Goal: Transaction & Acquisition: Purchase product/service

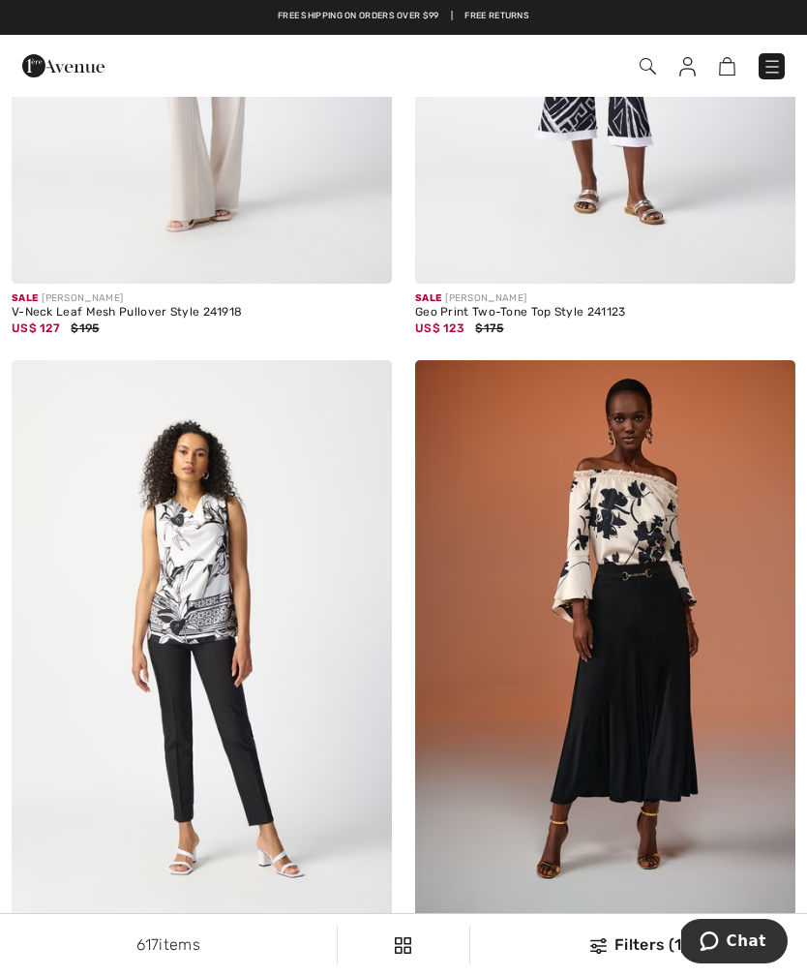
scroll to position [11418, 0]
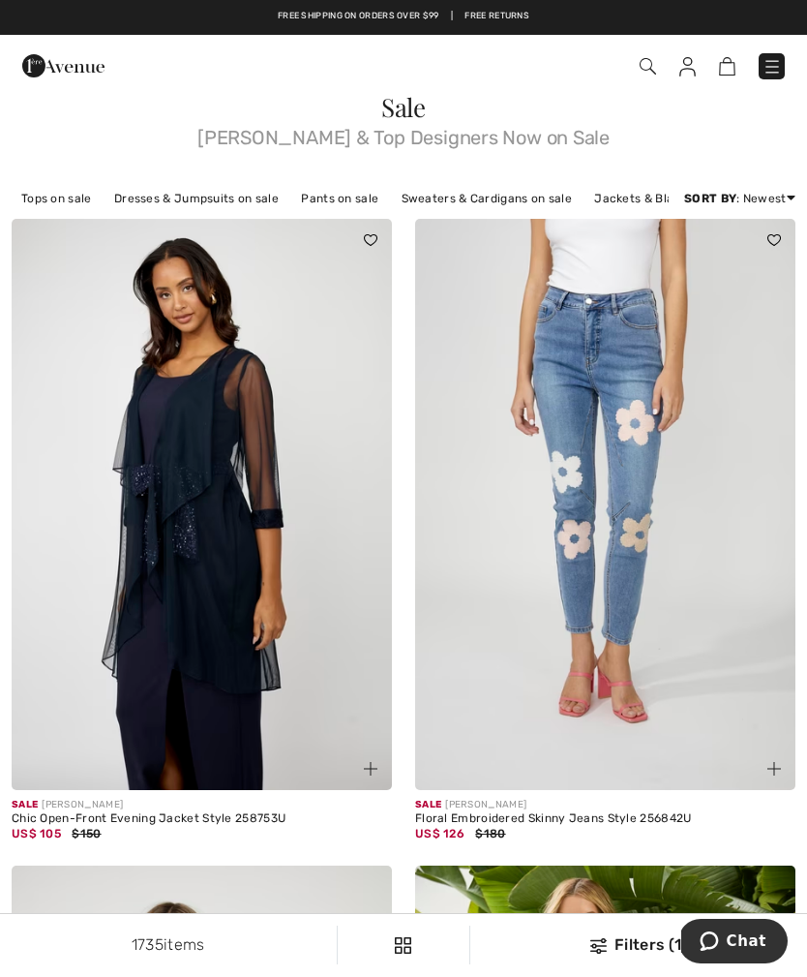
click at [635, 68] on span at bounding box center [568, 66] width 433 height 26
click at [640, 75] on img at bounding box center [648, 66] width 16 height 16
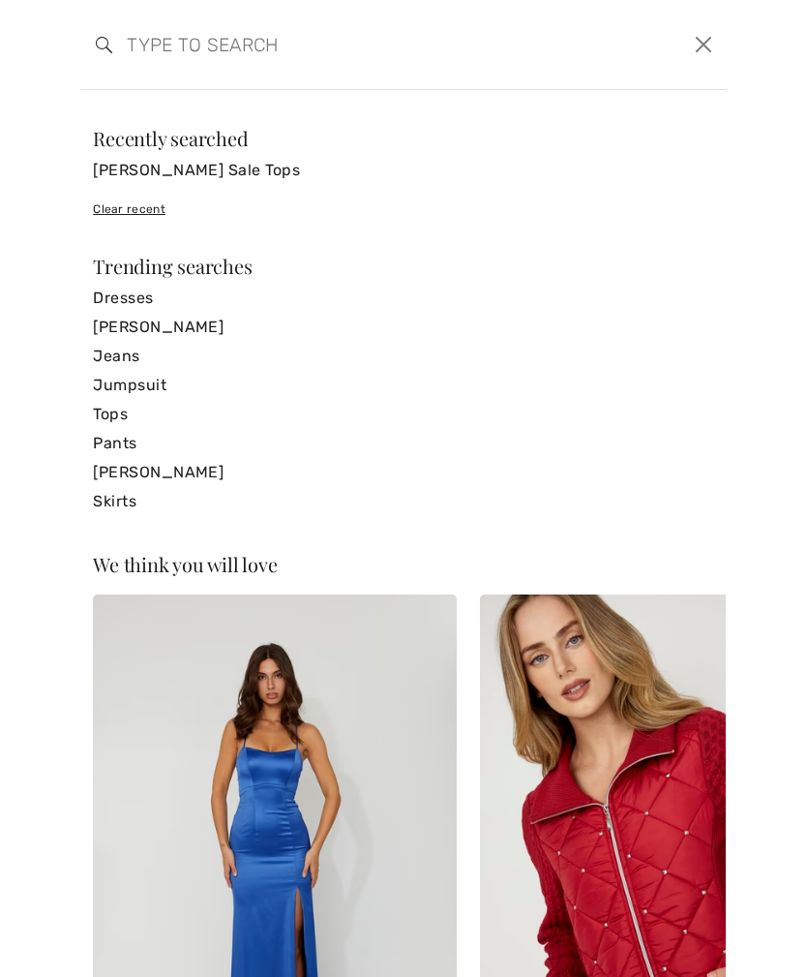
click at [257, 173] on link "[PERSON_NAME] Sale Tops" at bounding box center [403, 170] width 621 height 29
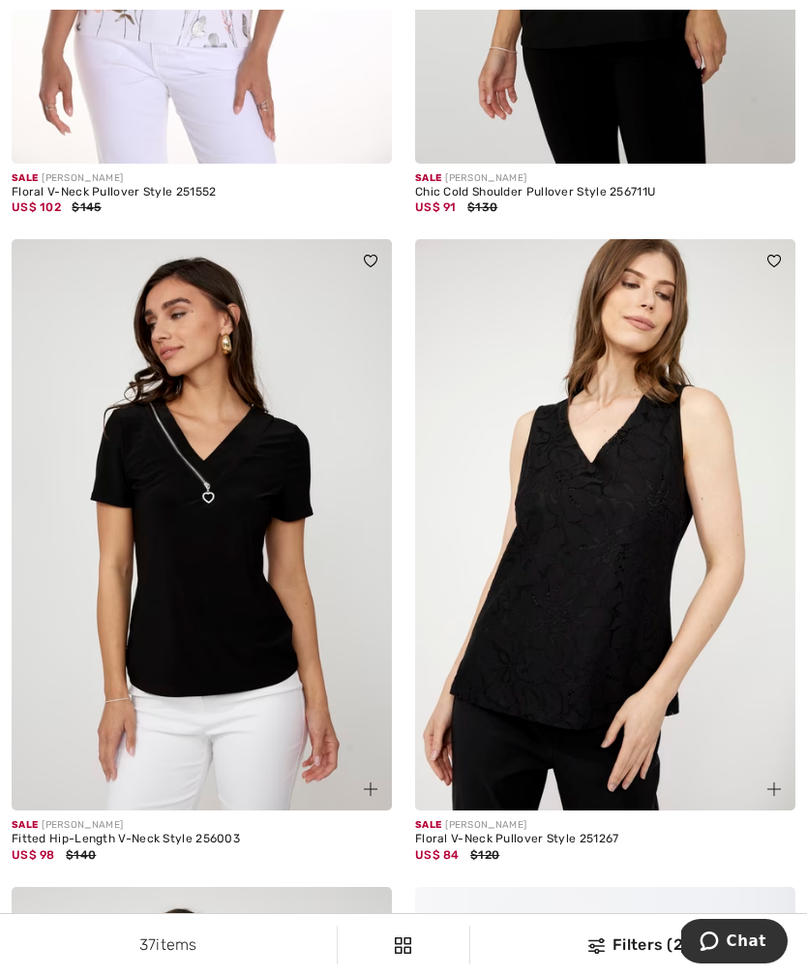
scroll to position [725, 0]
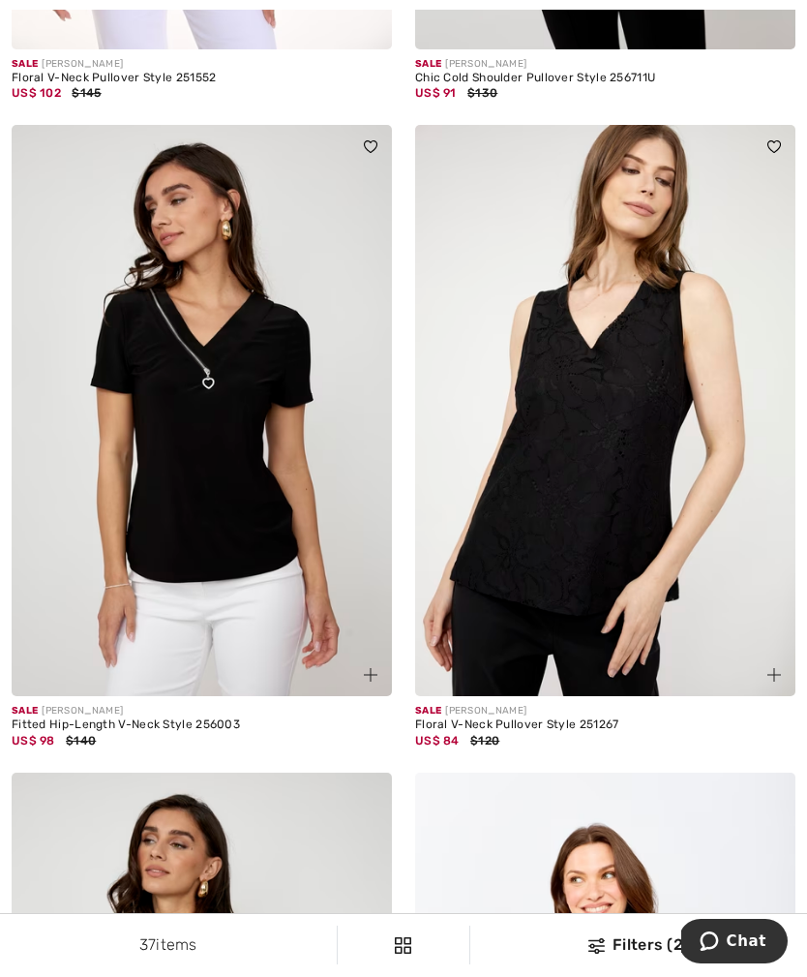
click at [623, 511] on img at bounding box center [605, 410] width 380 height 571
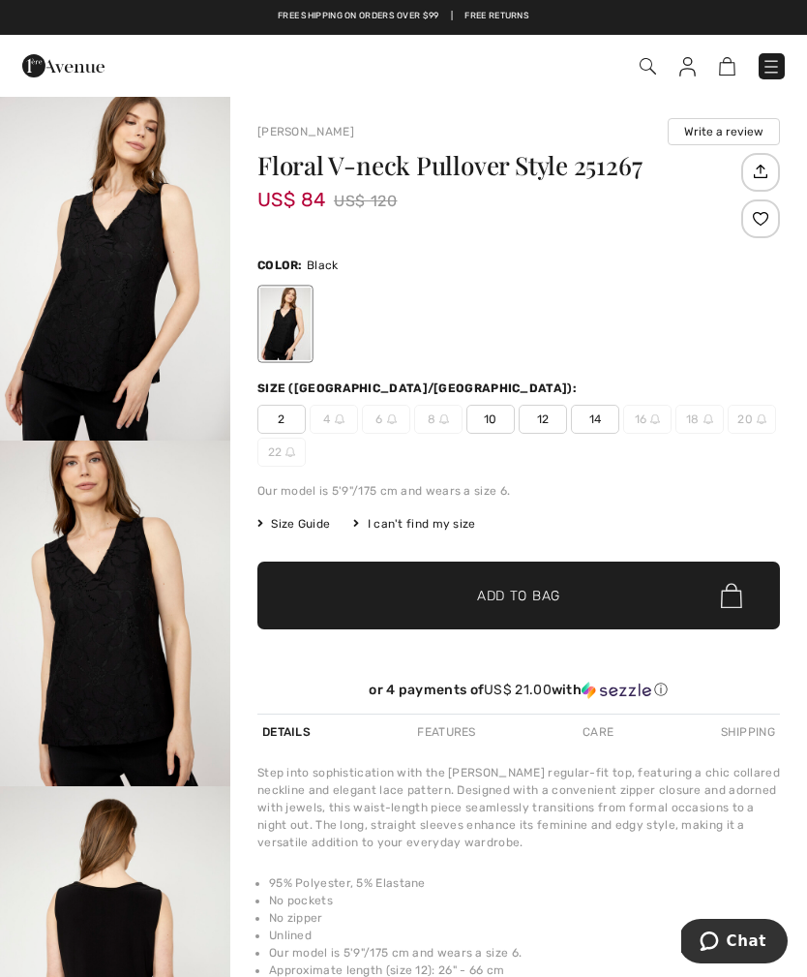
click at [544, 413] on span "12" at bounding box center [543, 419] width 48 height 29
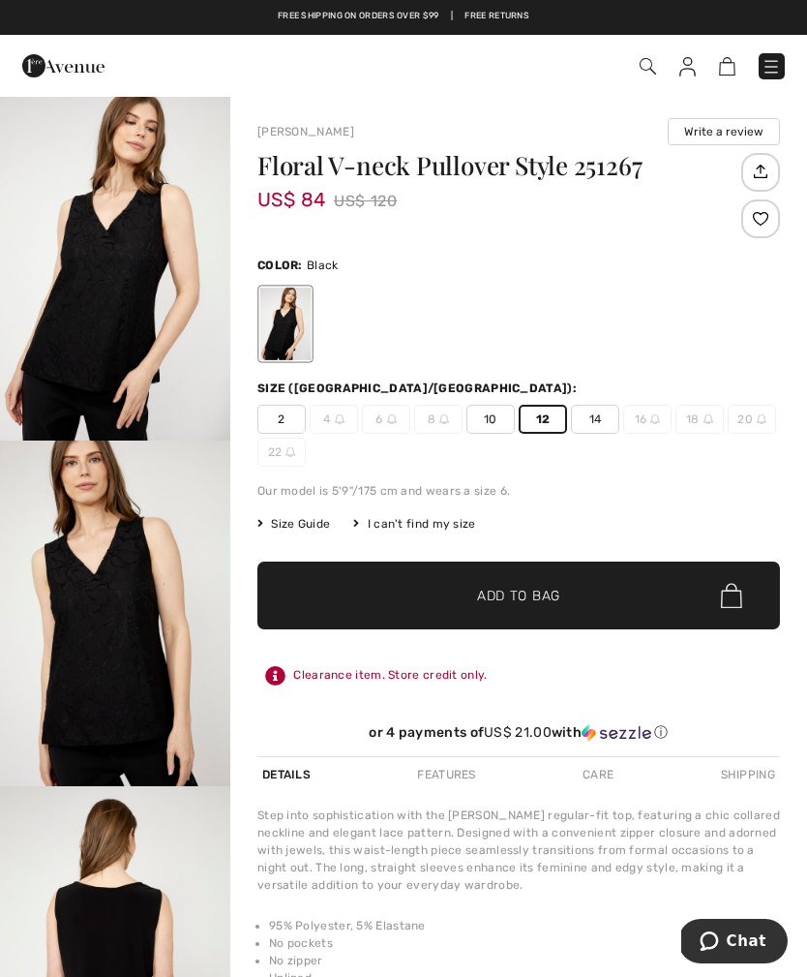
click at [530, 585] on span "✔ Added to Bag Add to Bag" at bounding box center [518, 595] width 523 height 68
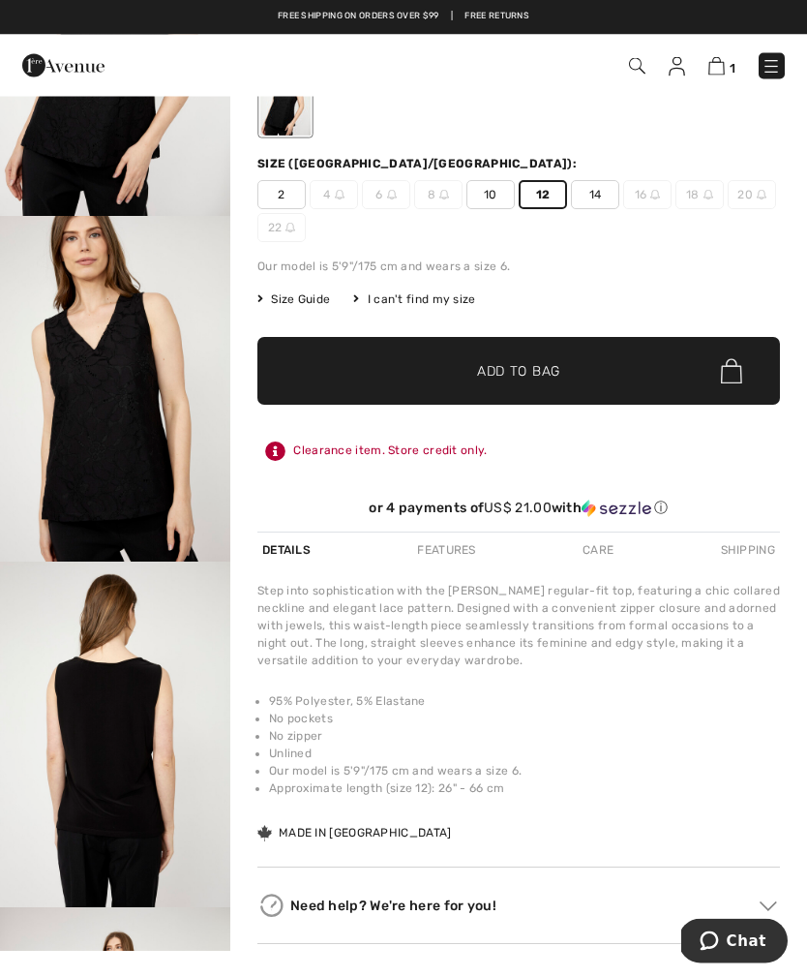
scroll to position [227, 0]
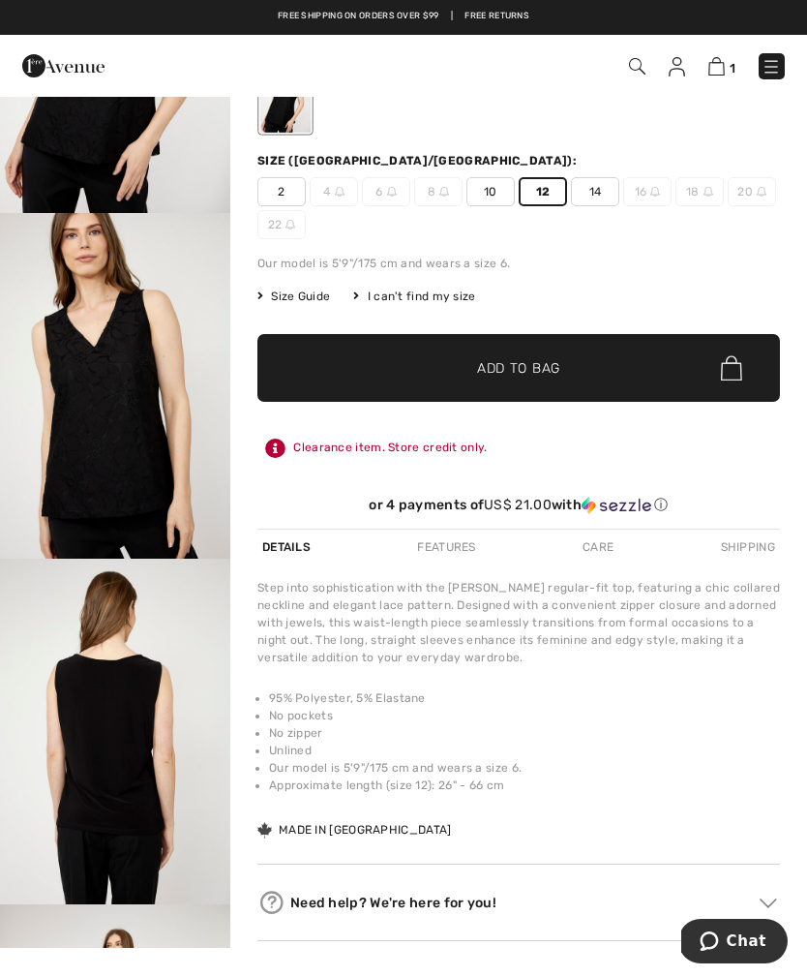
click at [115, 406] on img "2 / 5" at bounding box center [115, 386] width 230 height 346
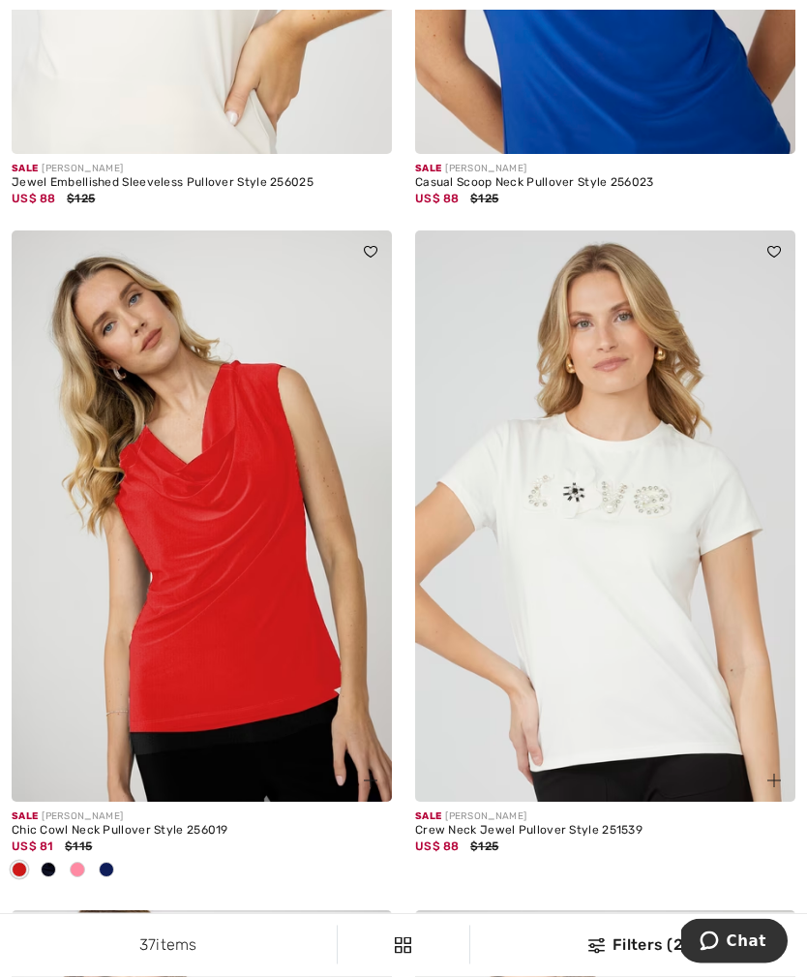
scroll to position [6642, 0]
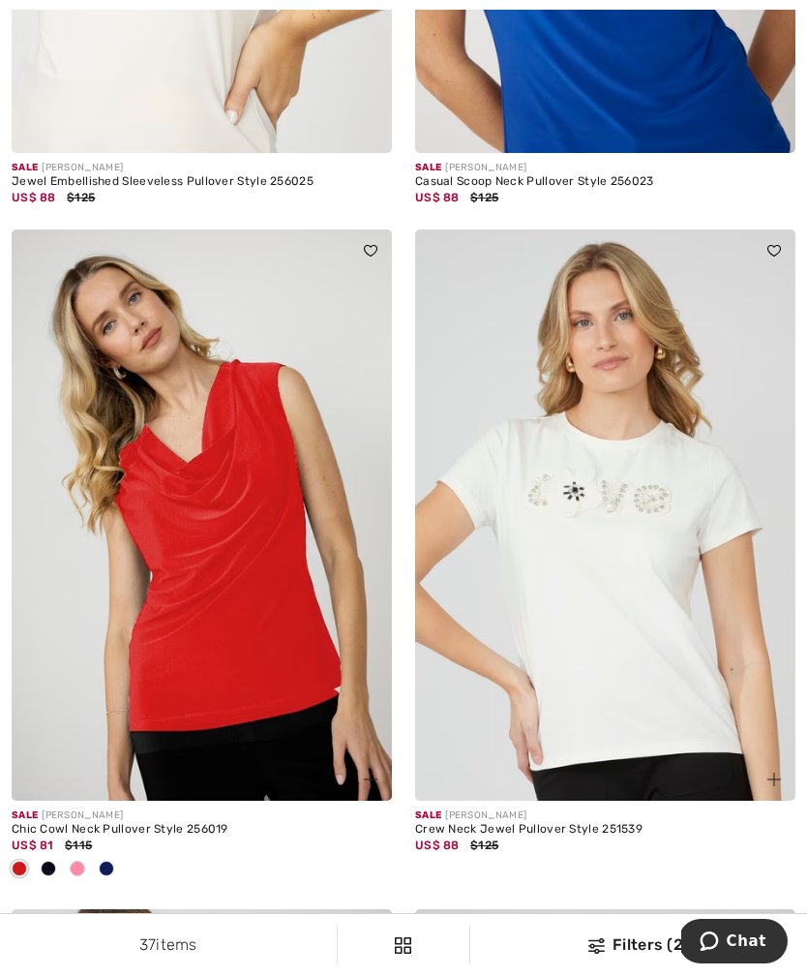
click at [218, 513] on img at bounding box center [202, 514] width 380 height 571
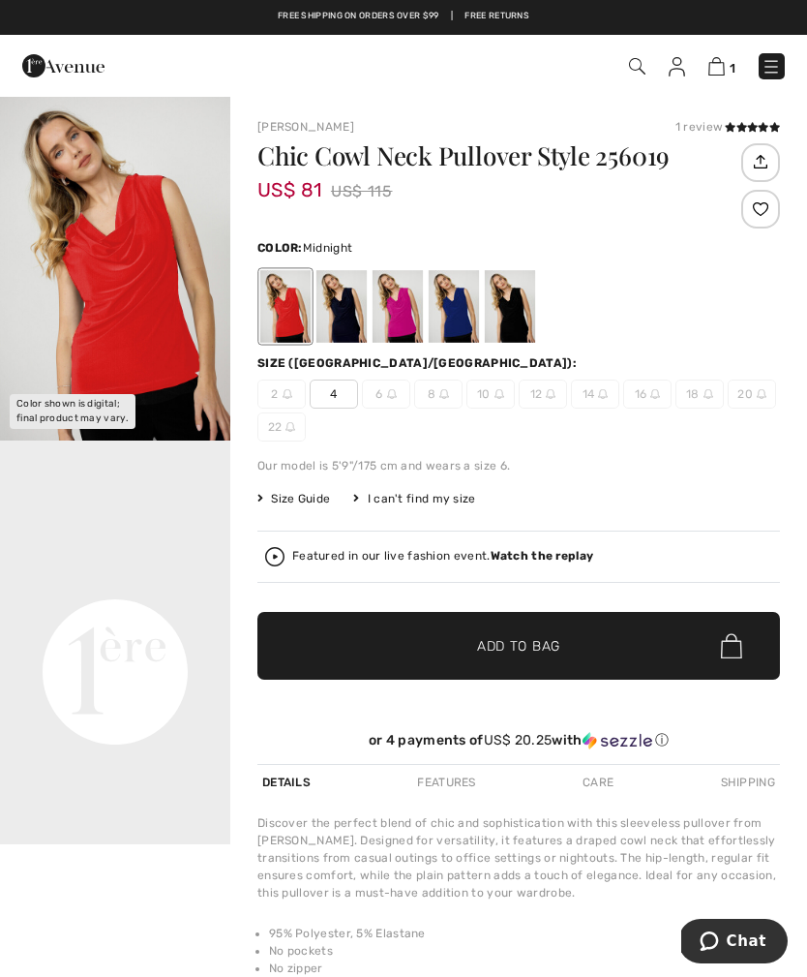
click at [346, 306] on div at bounding box center [342, 306] width 50 height 73
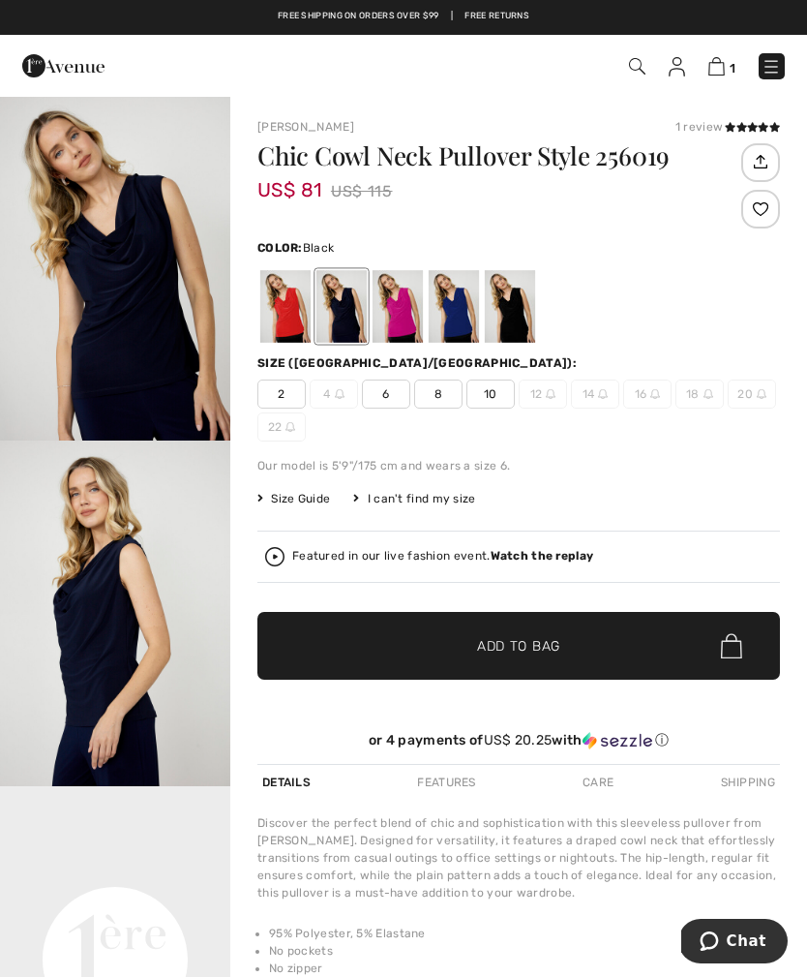
click at [516, 305] on div at bounding box center [510, 306] width 50 height 73
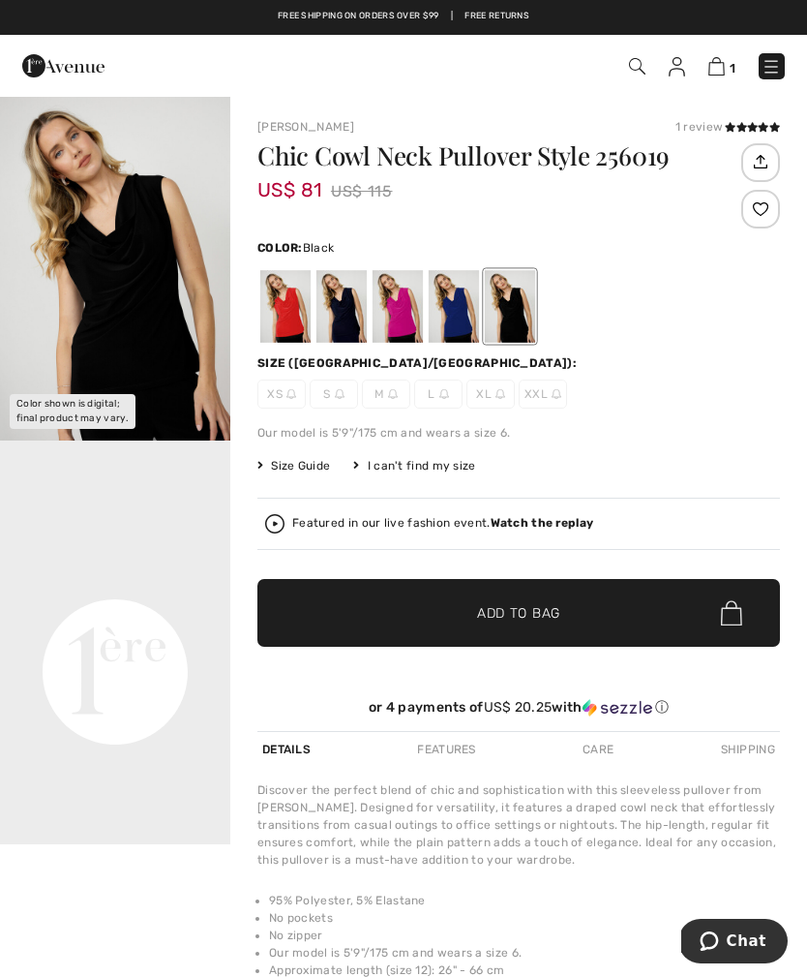
click at [288, 303] on div at bounding box center [285, 306] width 50 height 73
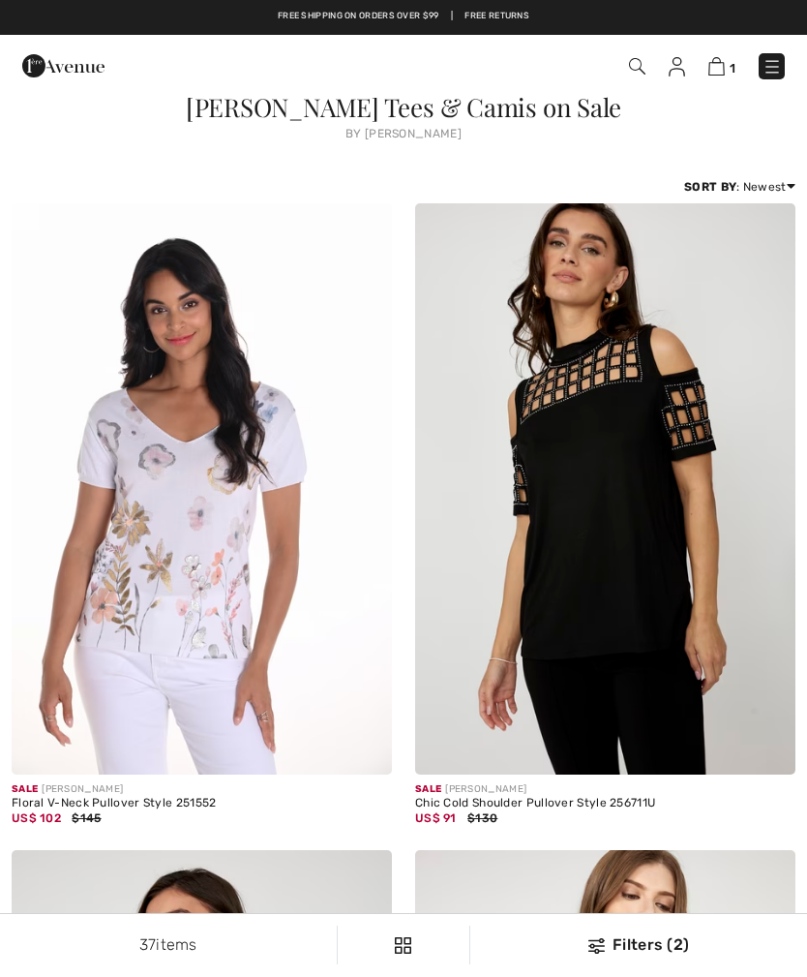
checkbox input "true"
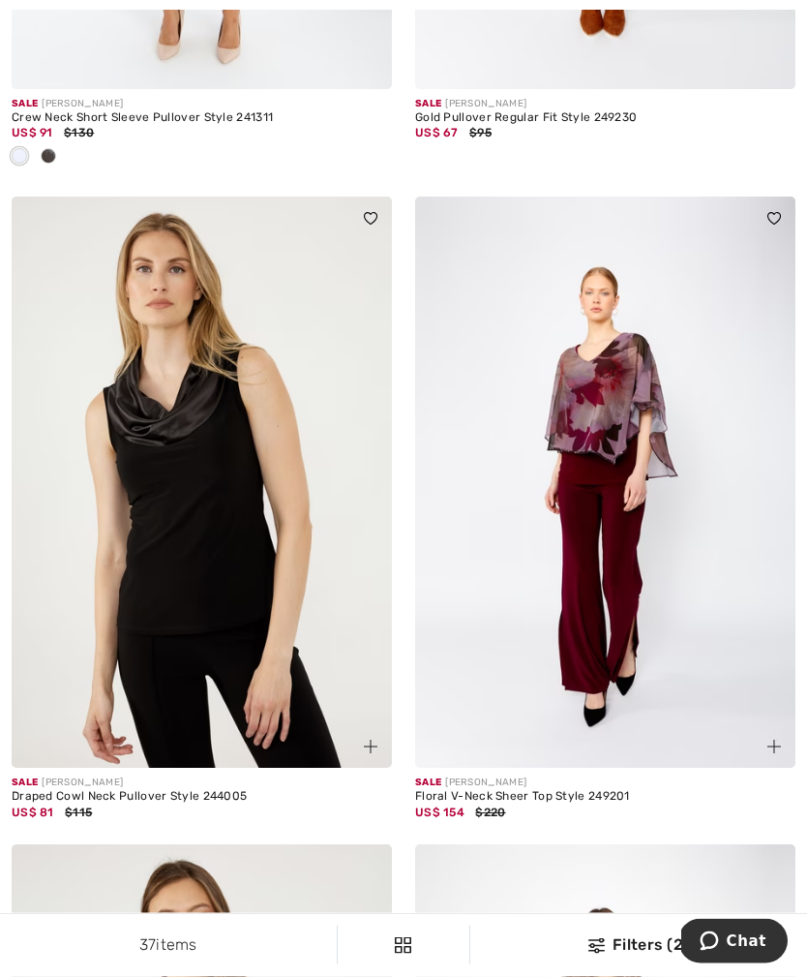
scroll to position [8814, 0]
click at [209, 487] on img at bounding box center [202, 482] width 380 height 571
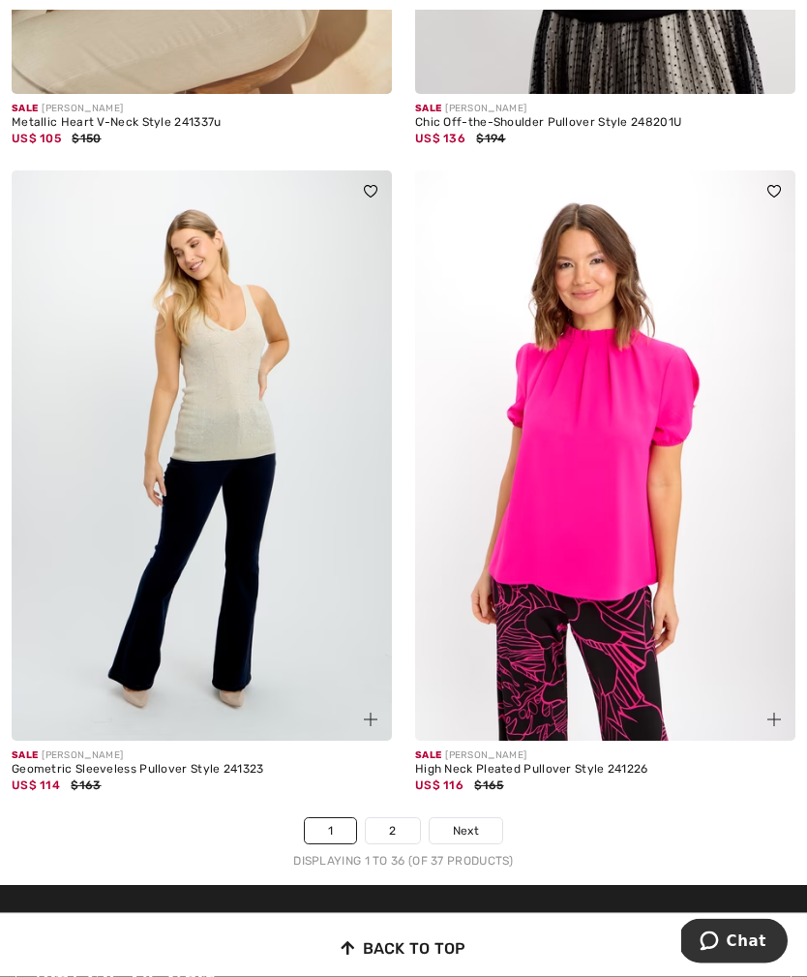
scroll to position [11429, 0]
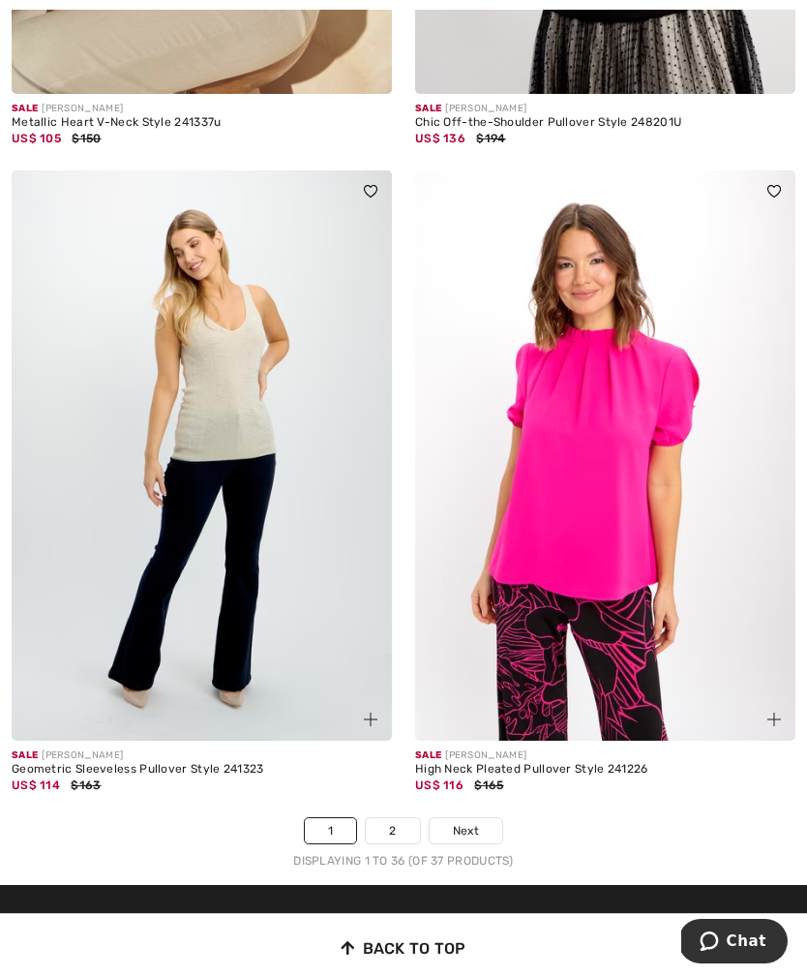
click at [389, 818] on link "2" at bounding box center [392, 830] width 53 height 25
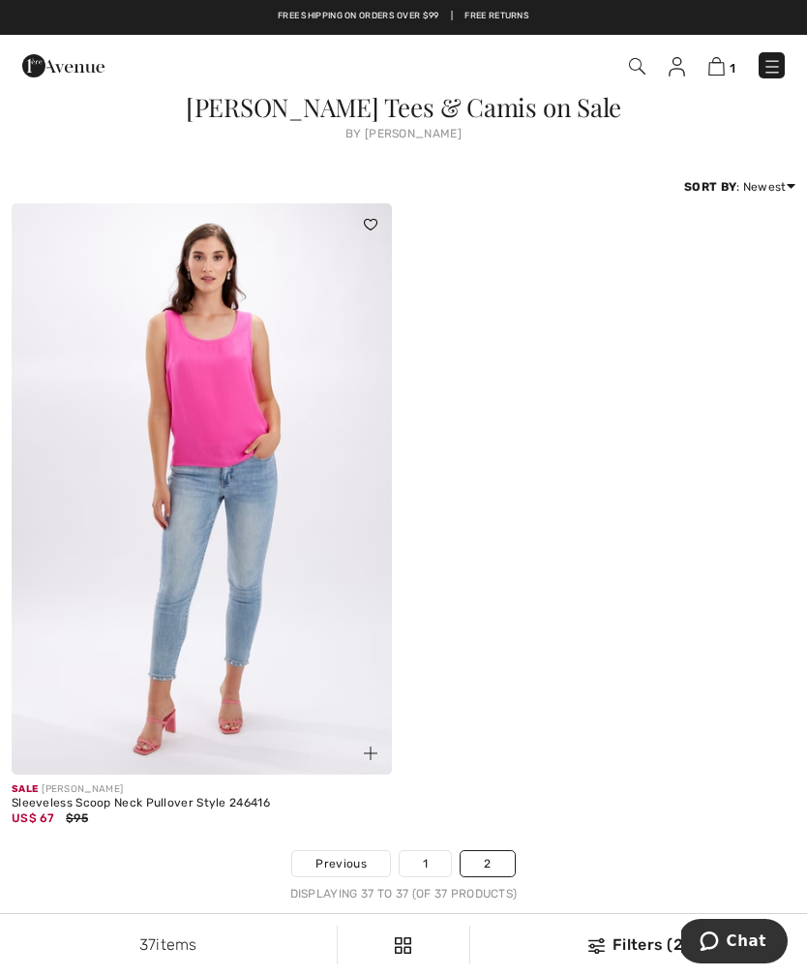
click at [492, 858] on link "2" at bounding box center [487, 863] width 53 height 25
click at [494, 854] on link "2" at bounding box center [487, 863] width 53 height 25
click at [472, 859] on link "2" at bounding box center [487, 863] width 53 height 25
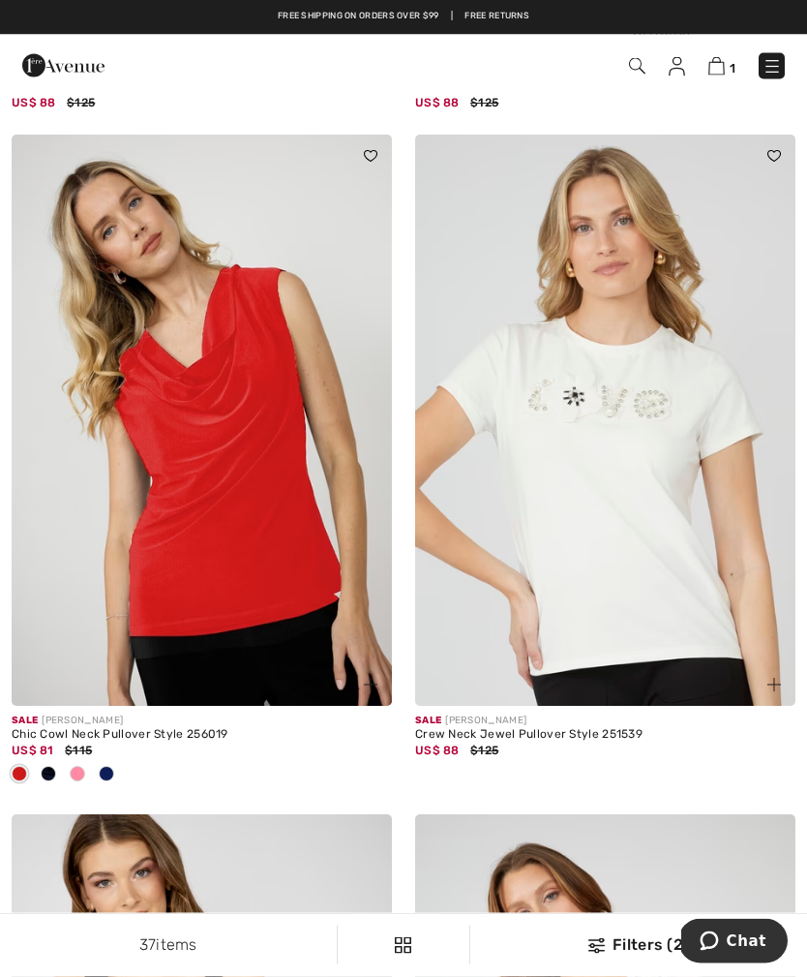
scroll to position [6735, 0]
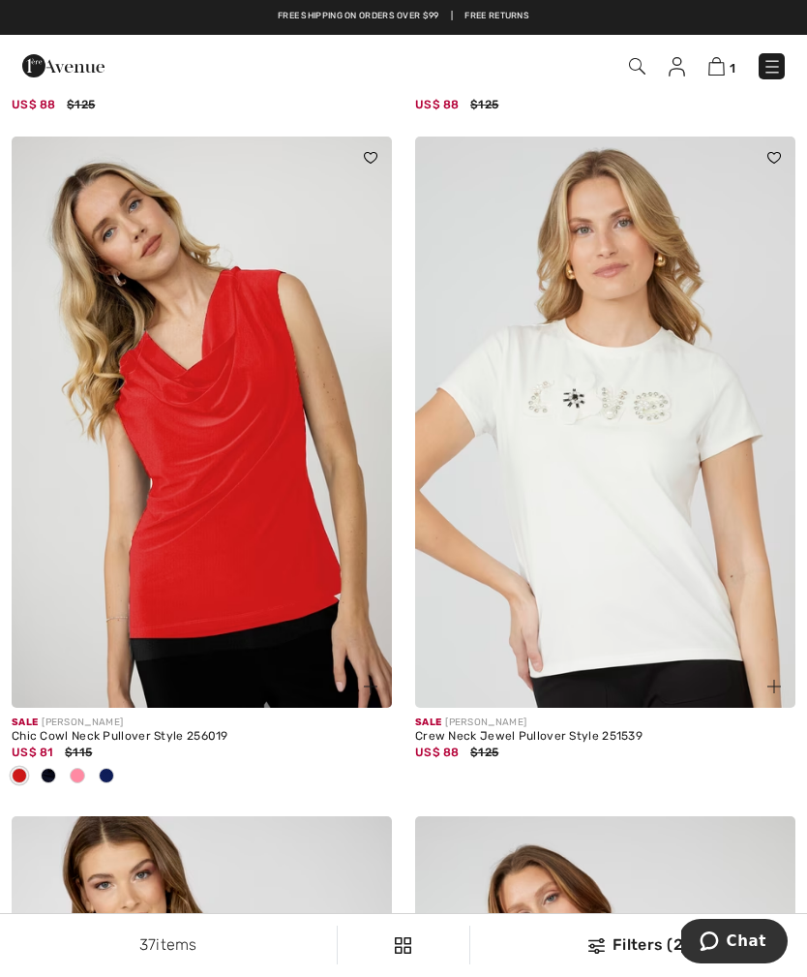
click at [253, 439] on img at bounding box center [202, 421] width 380 height 571
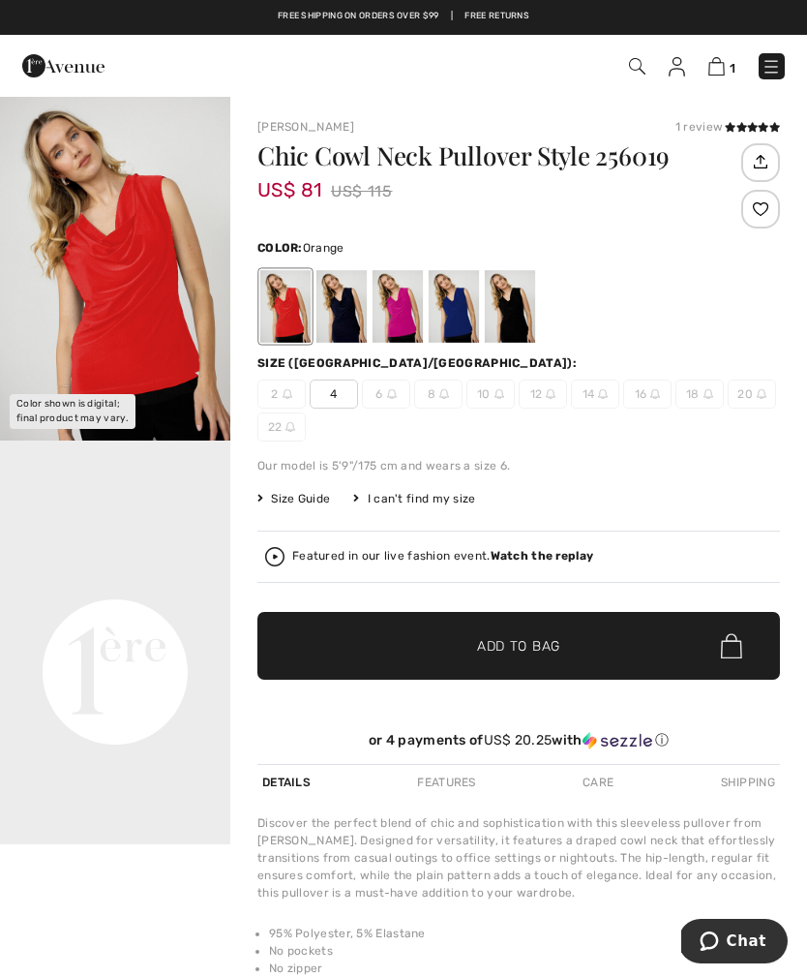
click at [513, 306] on div at bounding box center [510, 306] width 50 height 73
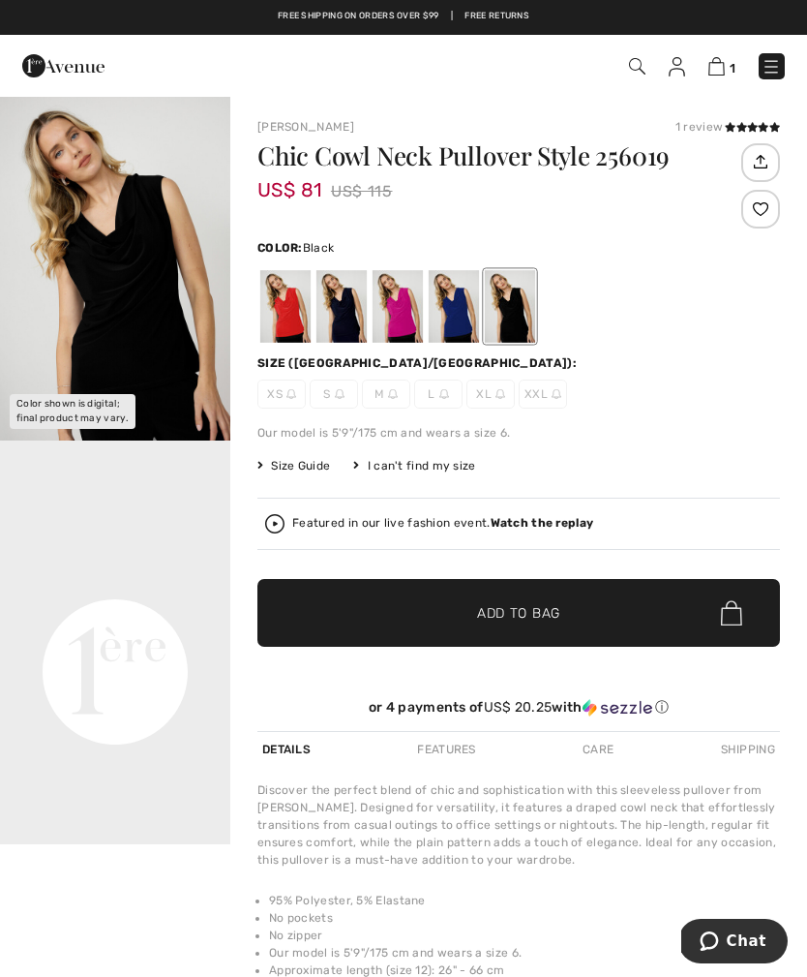
click at [360, 308] on div at bounding box center [342, 306] width 50 height 73
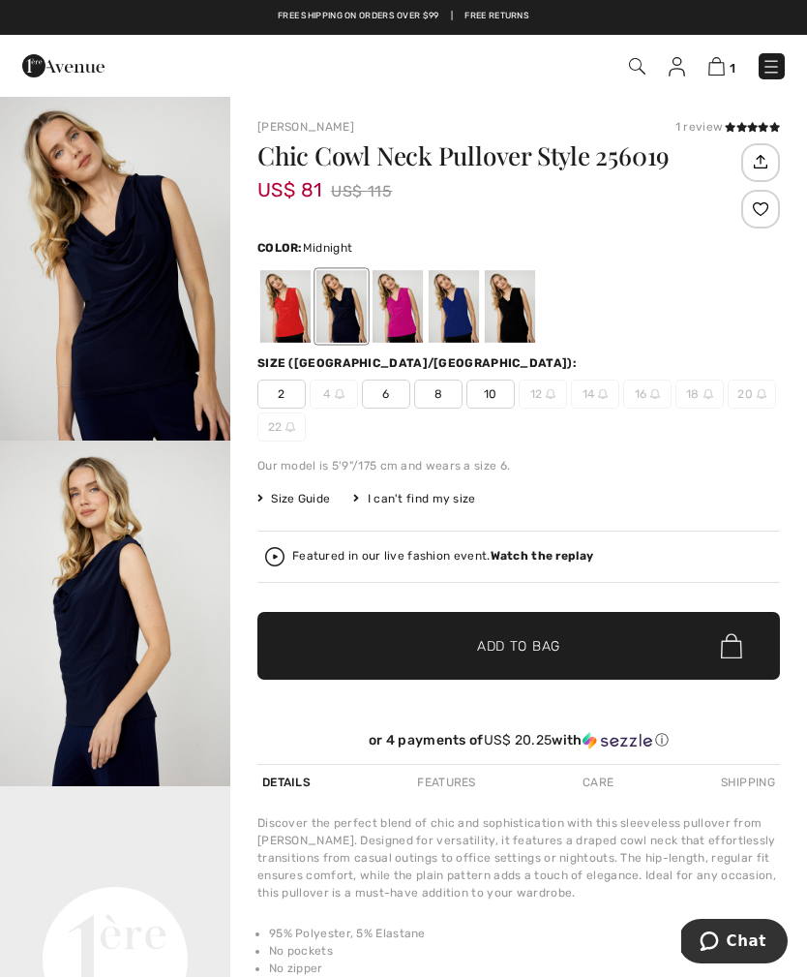
click at [517, 289] on div at bounding box center [510, 306] width 50 height 73
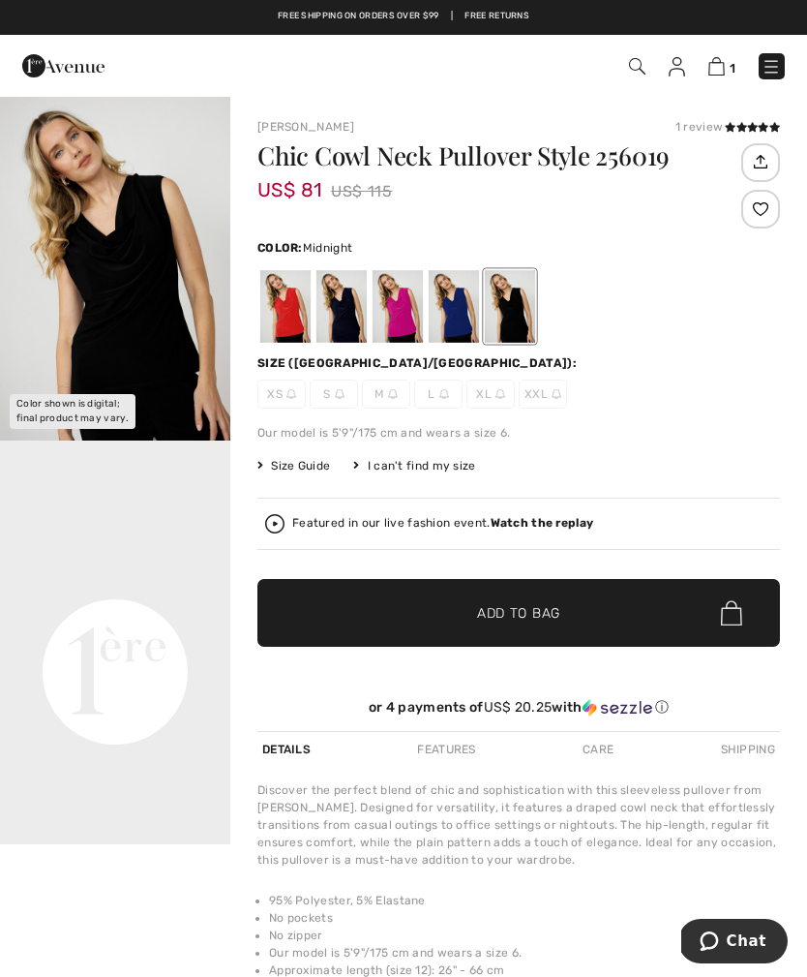
click at [339, 297] on div at bounding box center [342, 306] width 50 height 73
